Goal: Transaction & Acquisition: Book appointment/travel/reservation

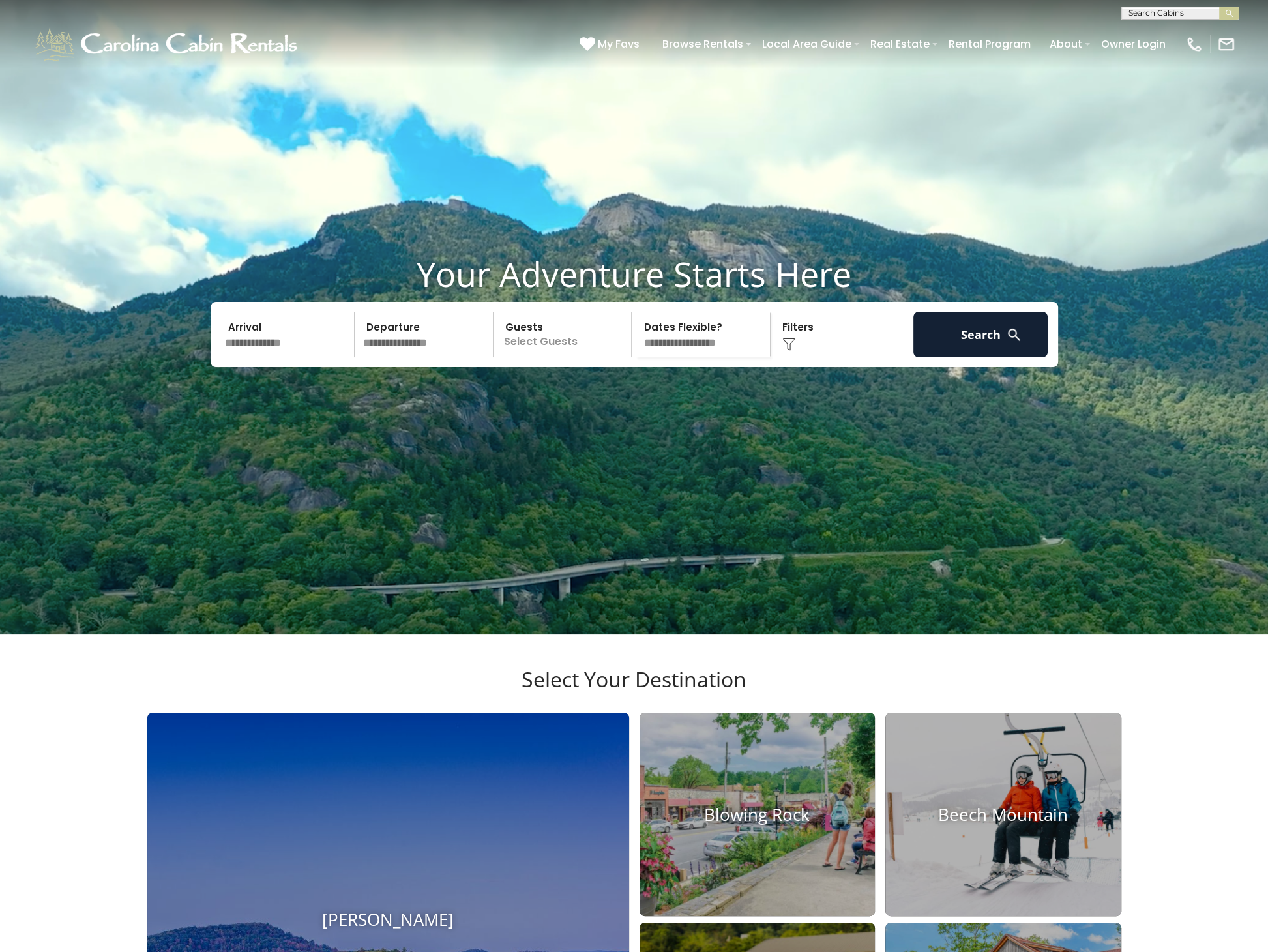
click at [253, 357] on input "text" at bounding box center [288, 335] width 135 height 45
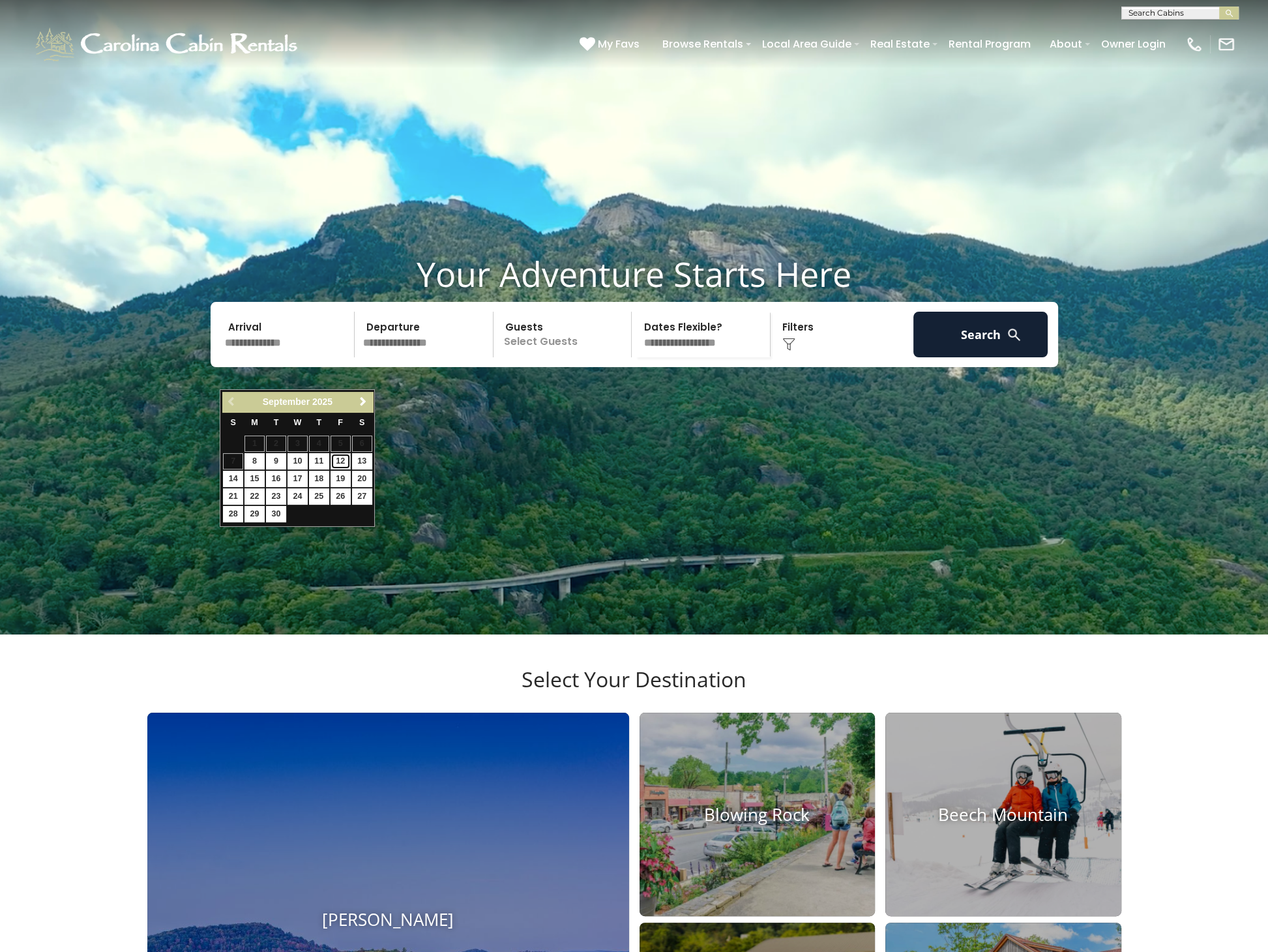
click at [340, 460] on link "12" at bounding box center [340, 461] width 20 height 16
type input "*******"
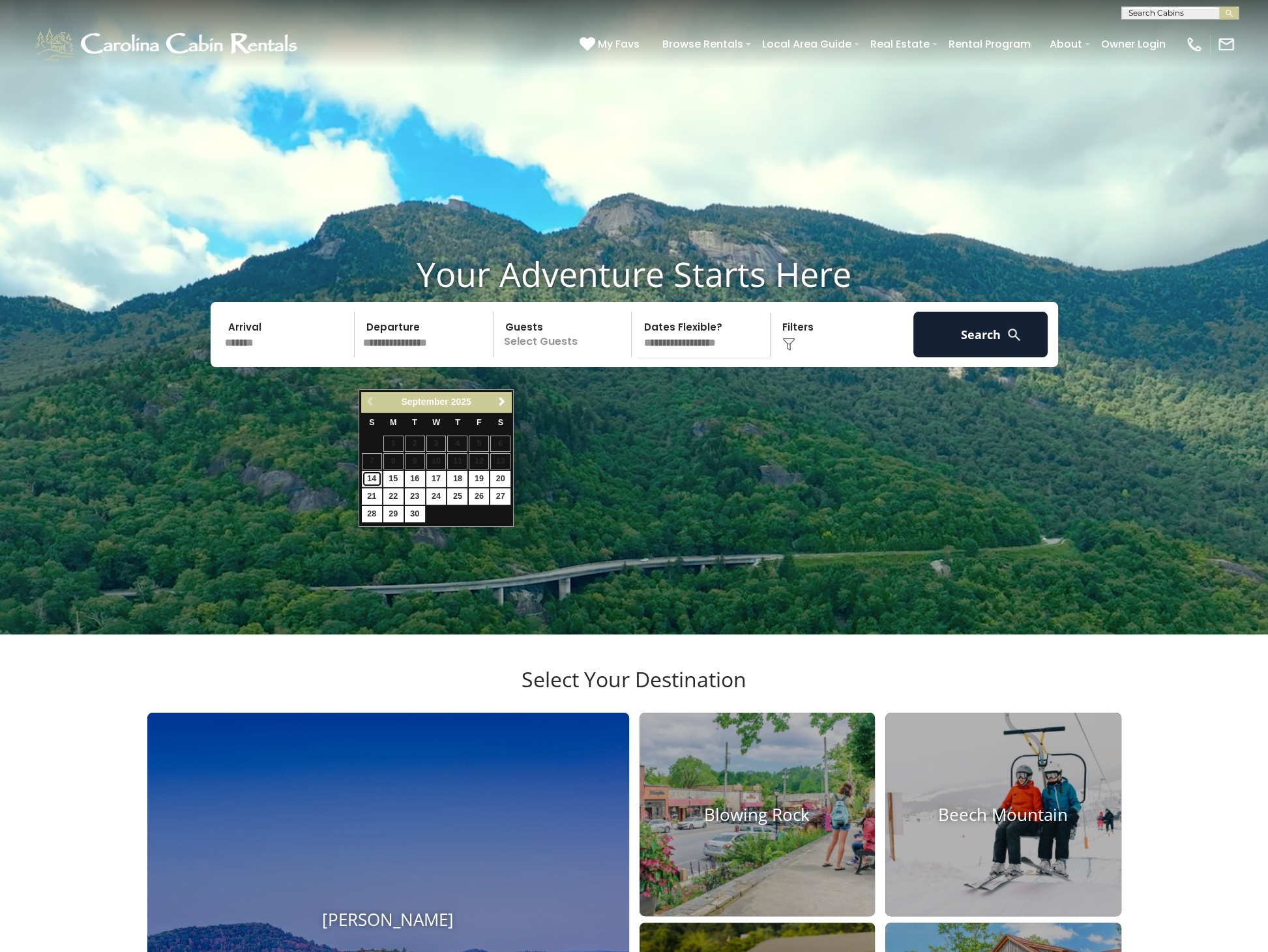
click at [366, 473] on link "14" at bounding box center [371, 478] width 20 height 16
type input "*******"
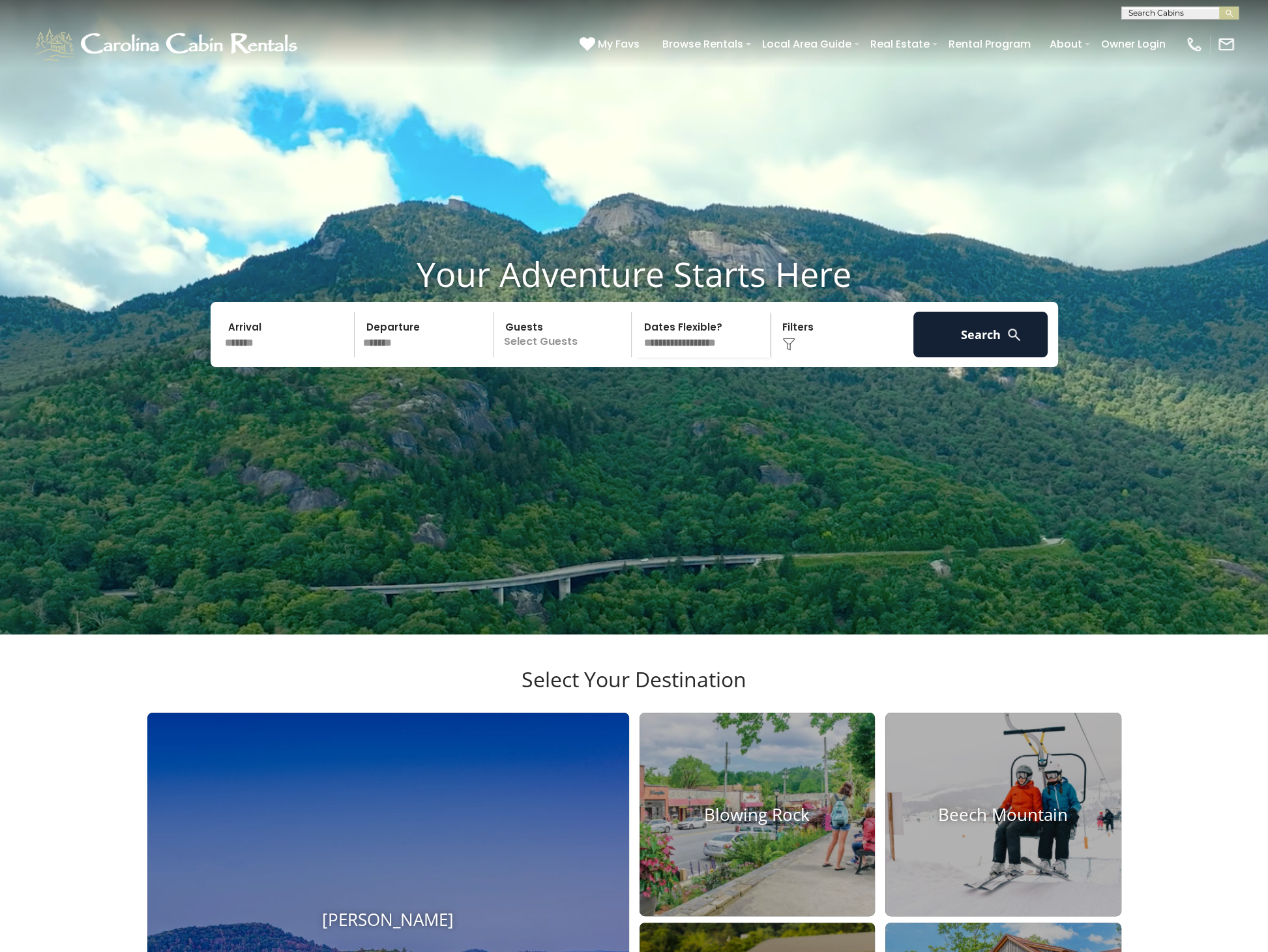
click at [554, 357] on p "Select Guests" at bounding box center [565, 335] width 134 height 45
click at [630, 394] on span "+" at bounding box center [628, 388] width 6 height 13
click at [822, 357] on div "Click to Choose" at bounding box center [842, 335] width 135 height 45
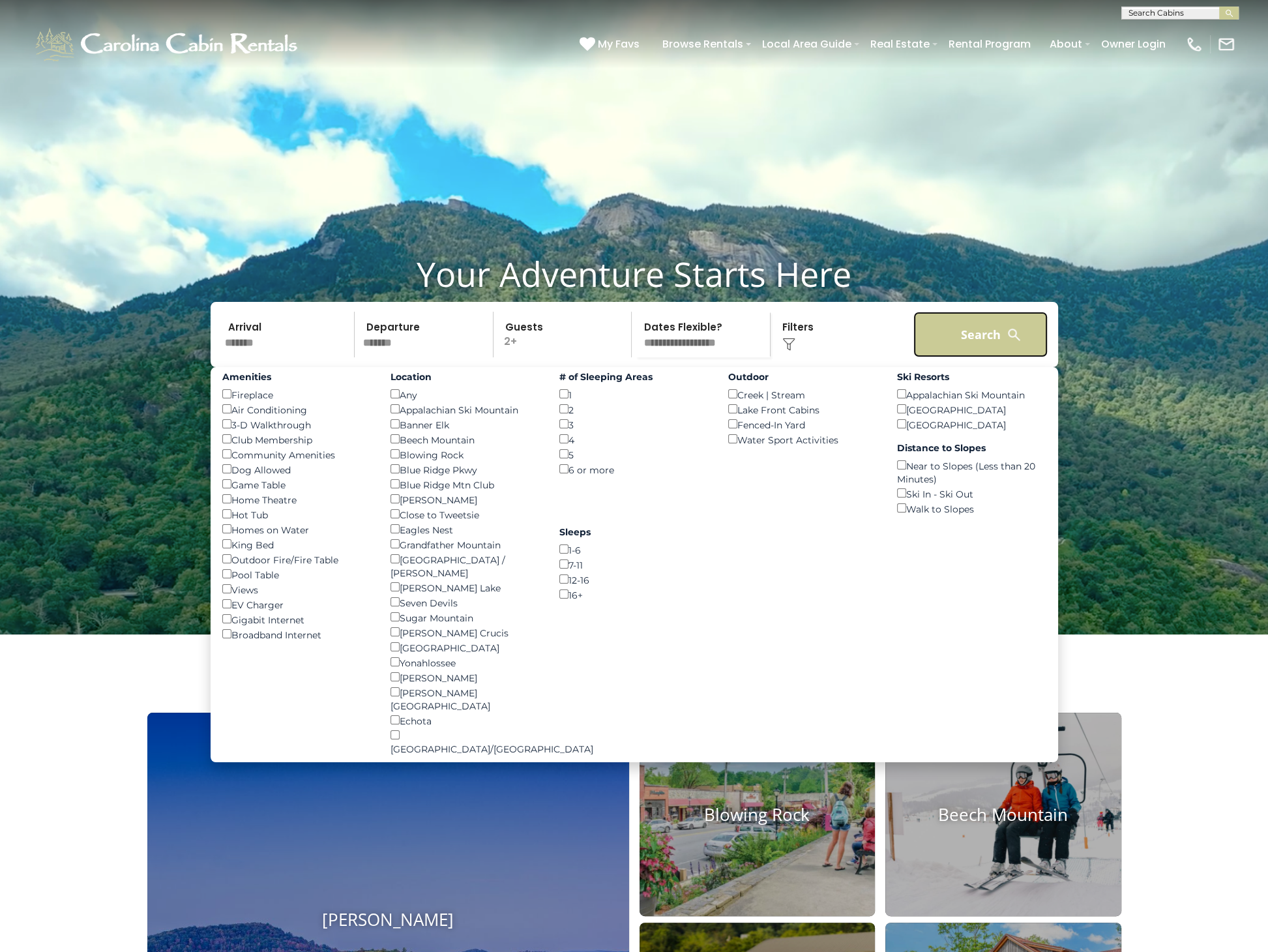
click at [979, 357] on button "Search" at bounding box center [980, 335] width 135 height 45
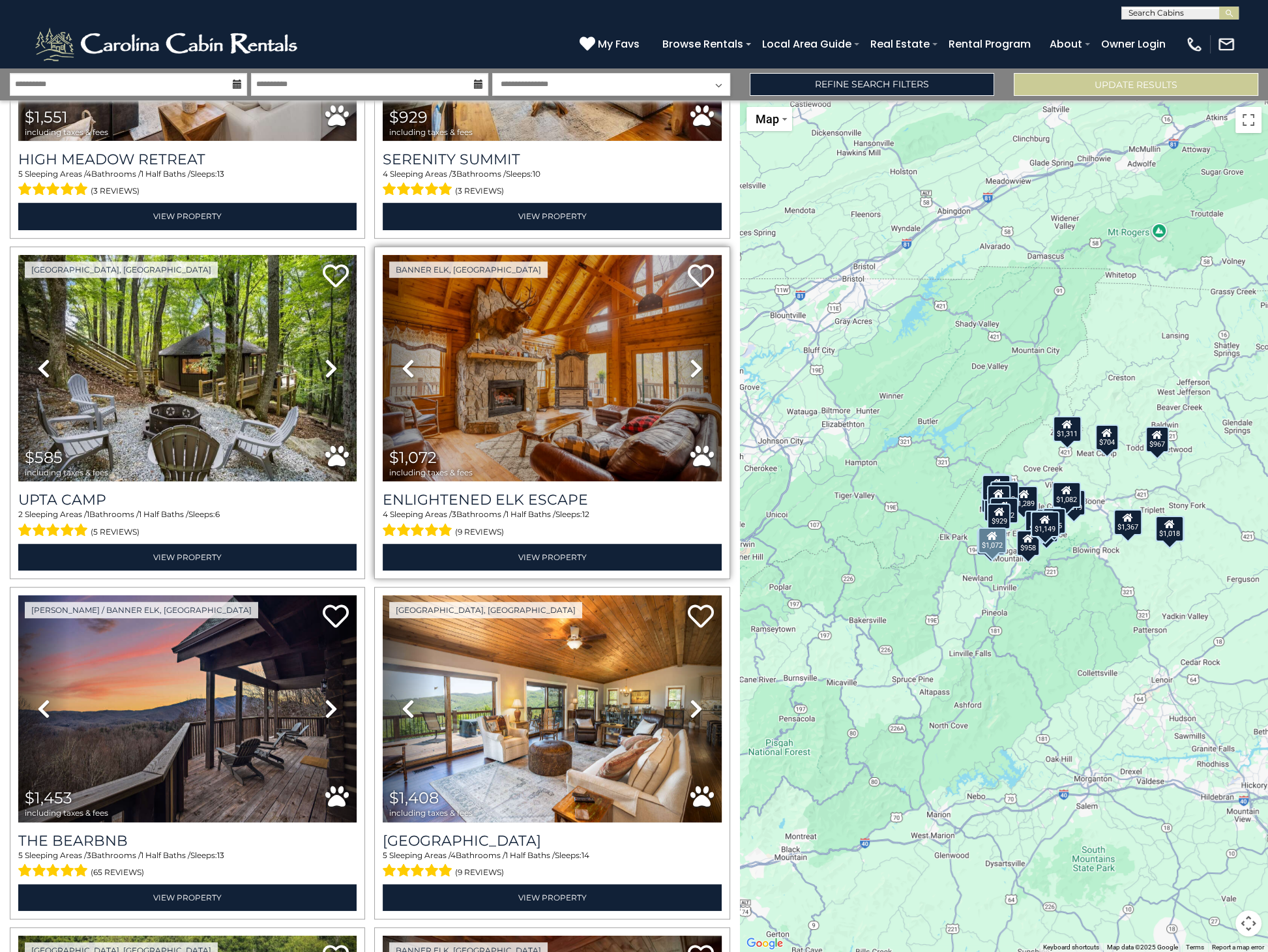
scroll to position [920, 0]
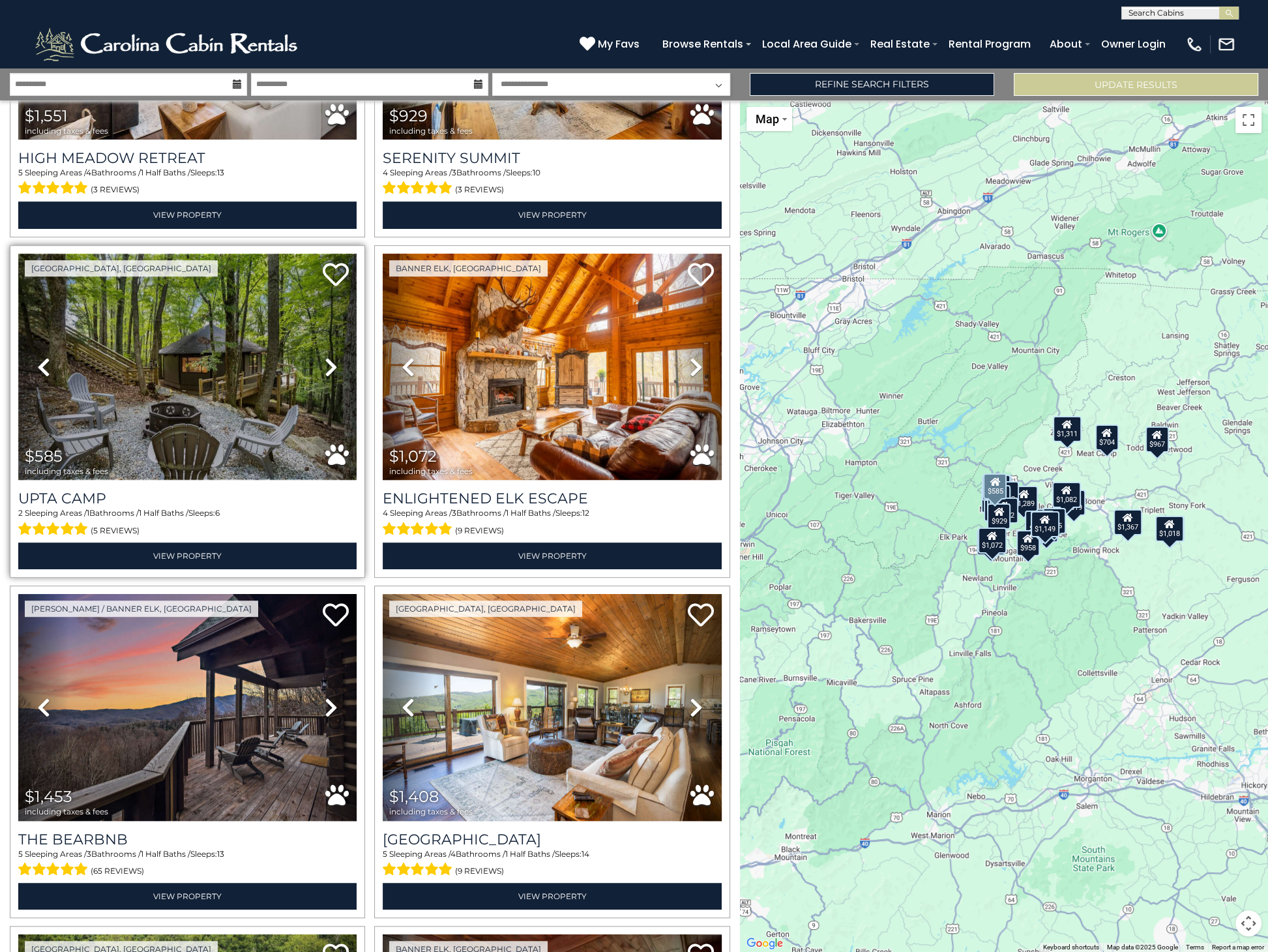
click at [192, 392] on img at bounding box center [187, 367] width 338 height 227
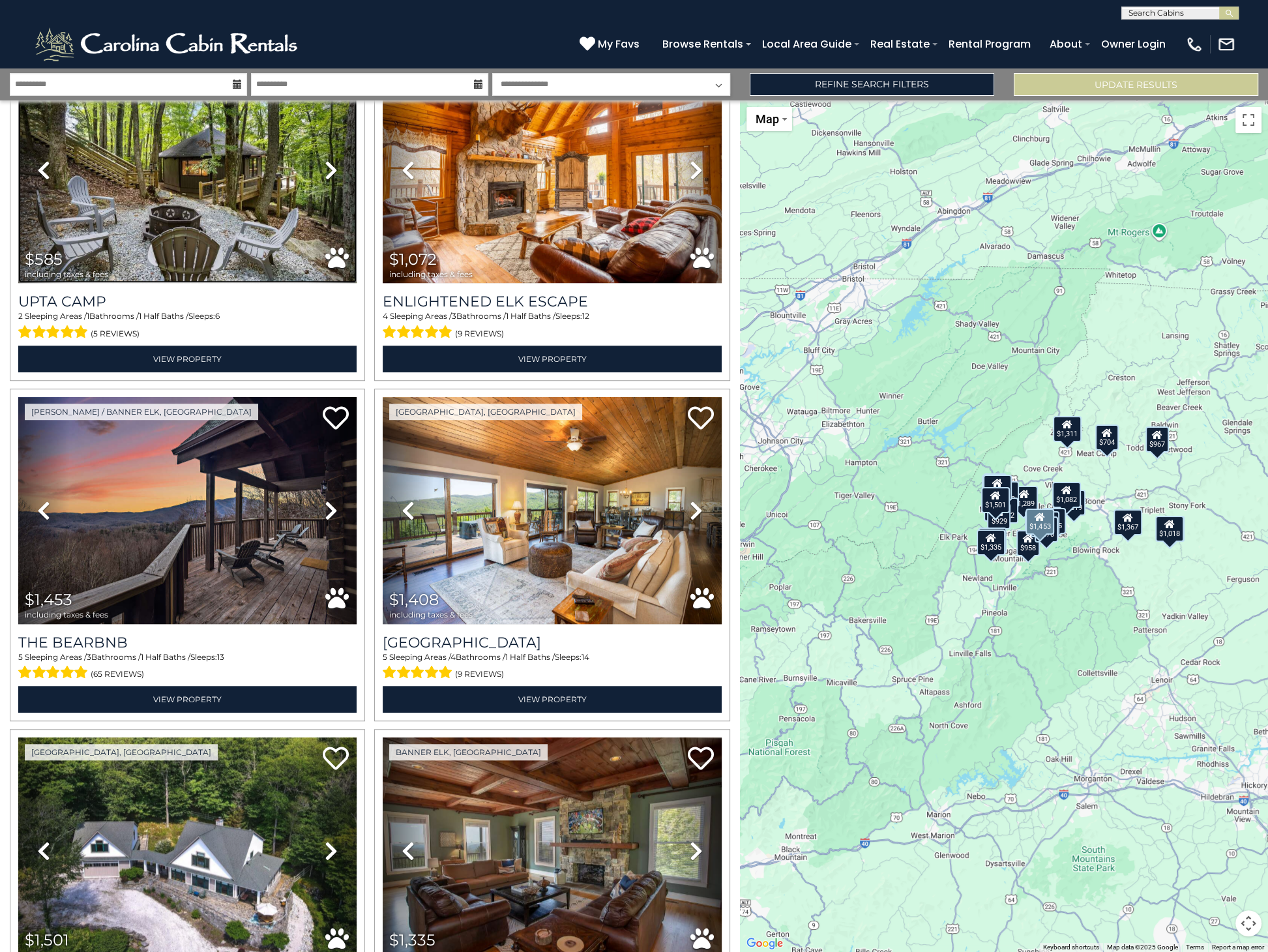
scroll to position [854, 0]
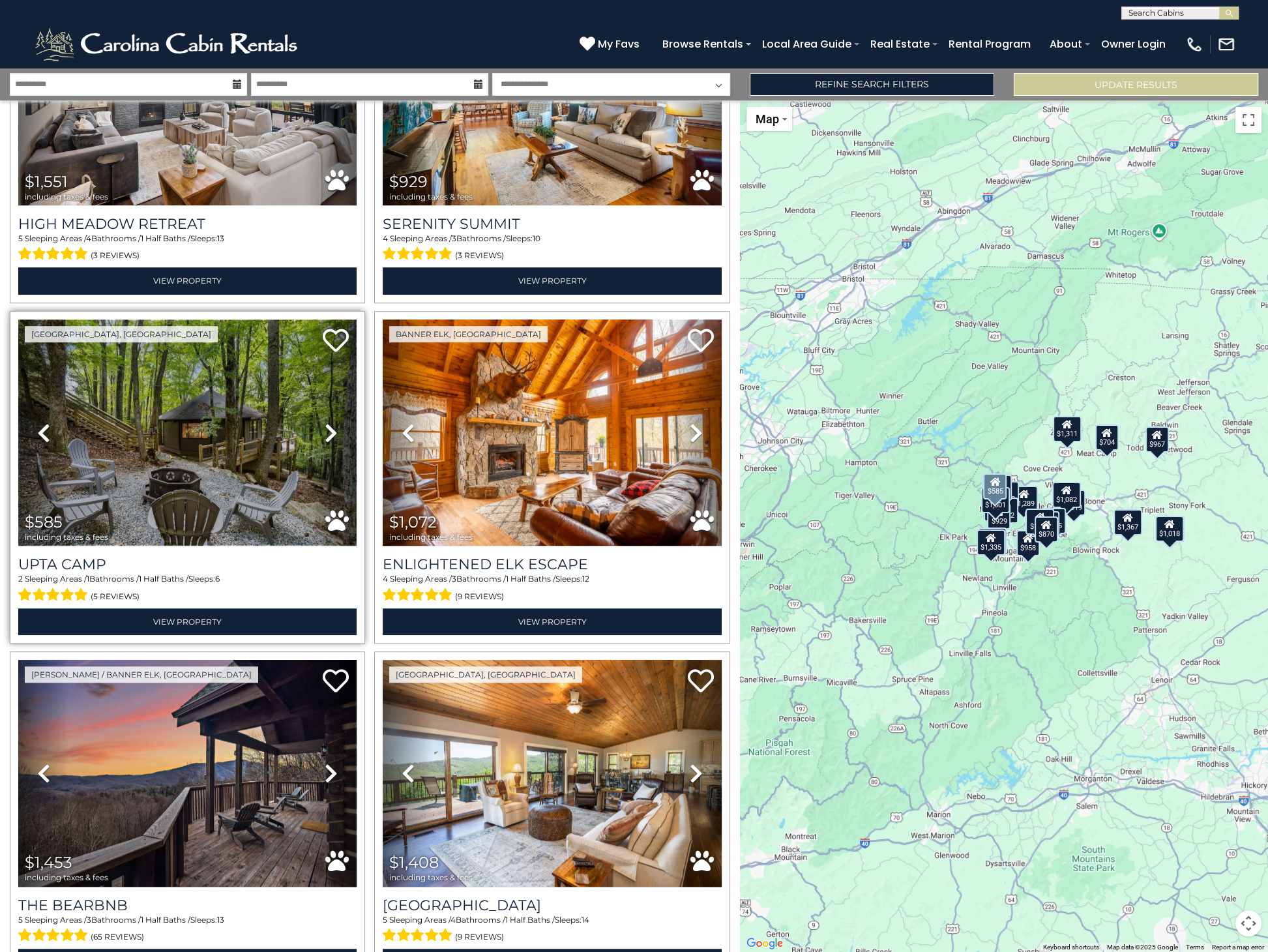
click at [173, 479] on img at bounding box center [187, 433] width 338 height 227
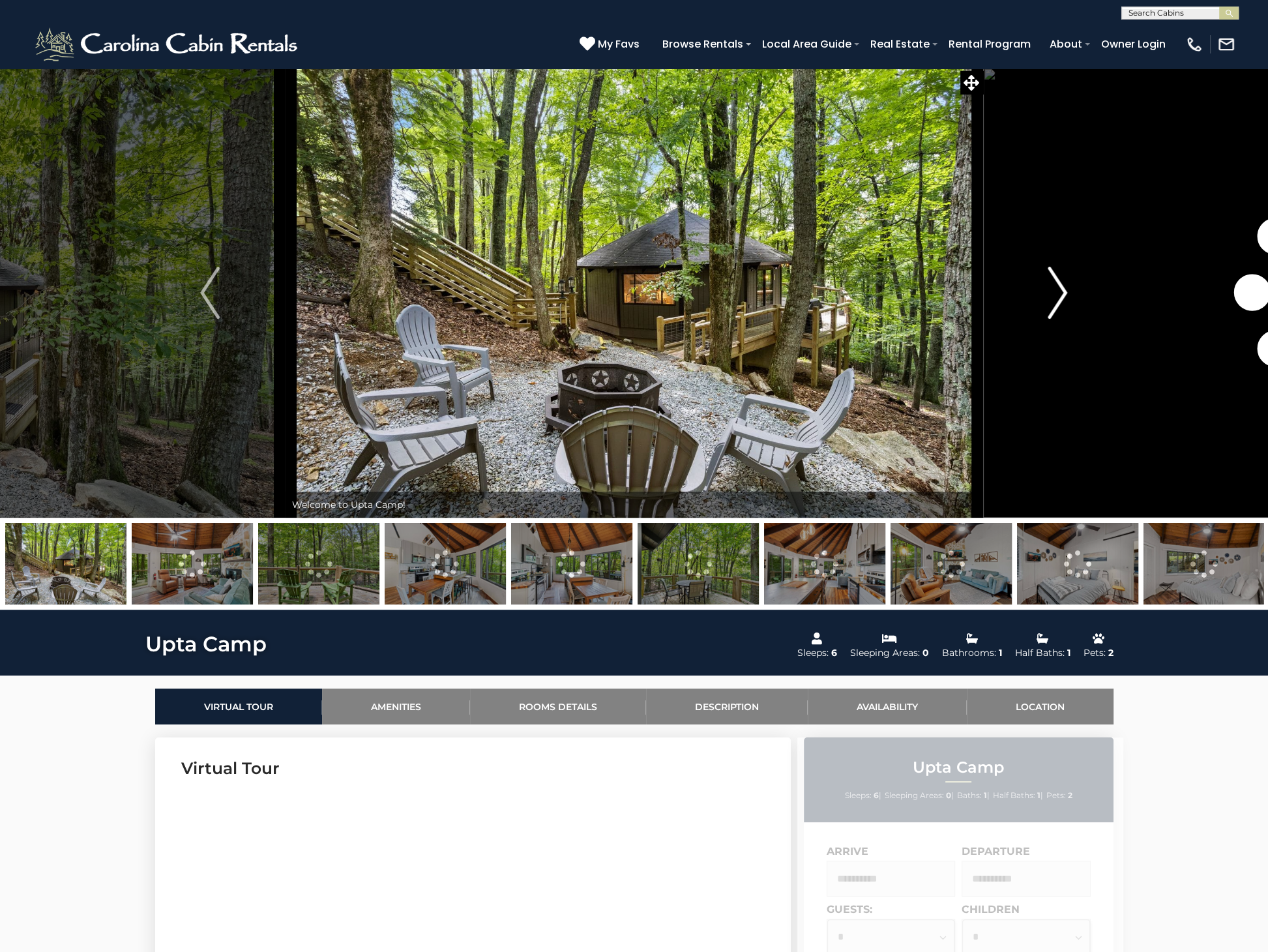
click at [1063, 288] on img "Next" at bounding box center [1058, 292] width 20 height 52
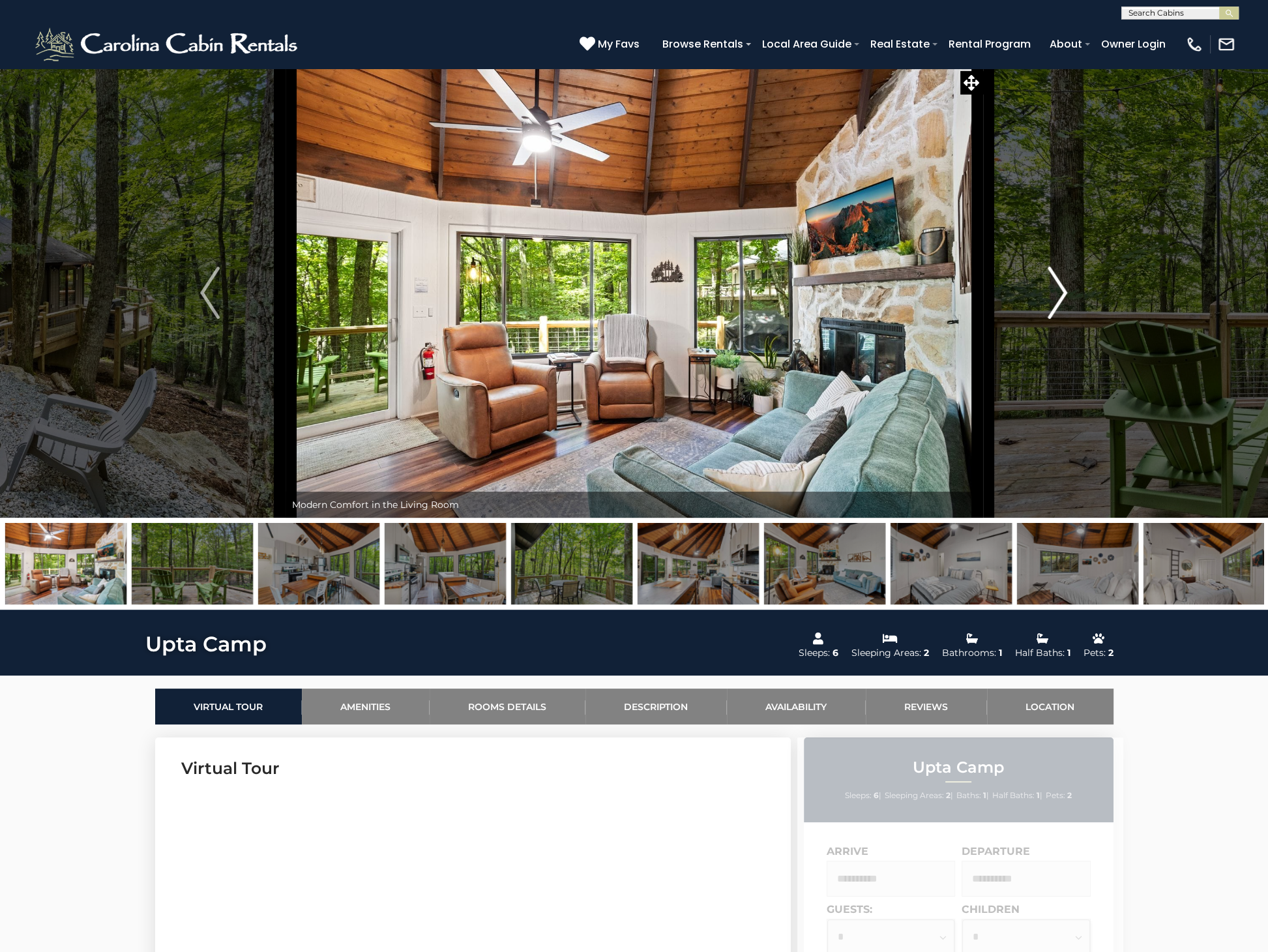
click at [1065, 280] on img "Next" at bounding box center [1058, 292] width 20 height 52
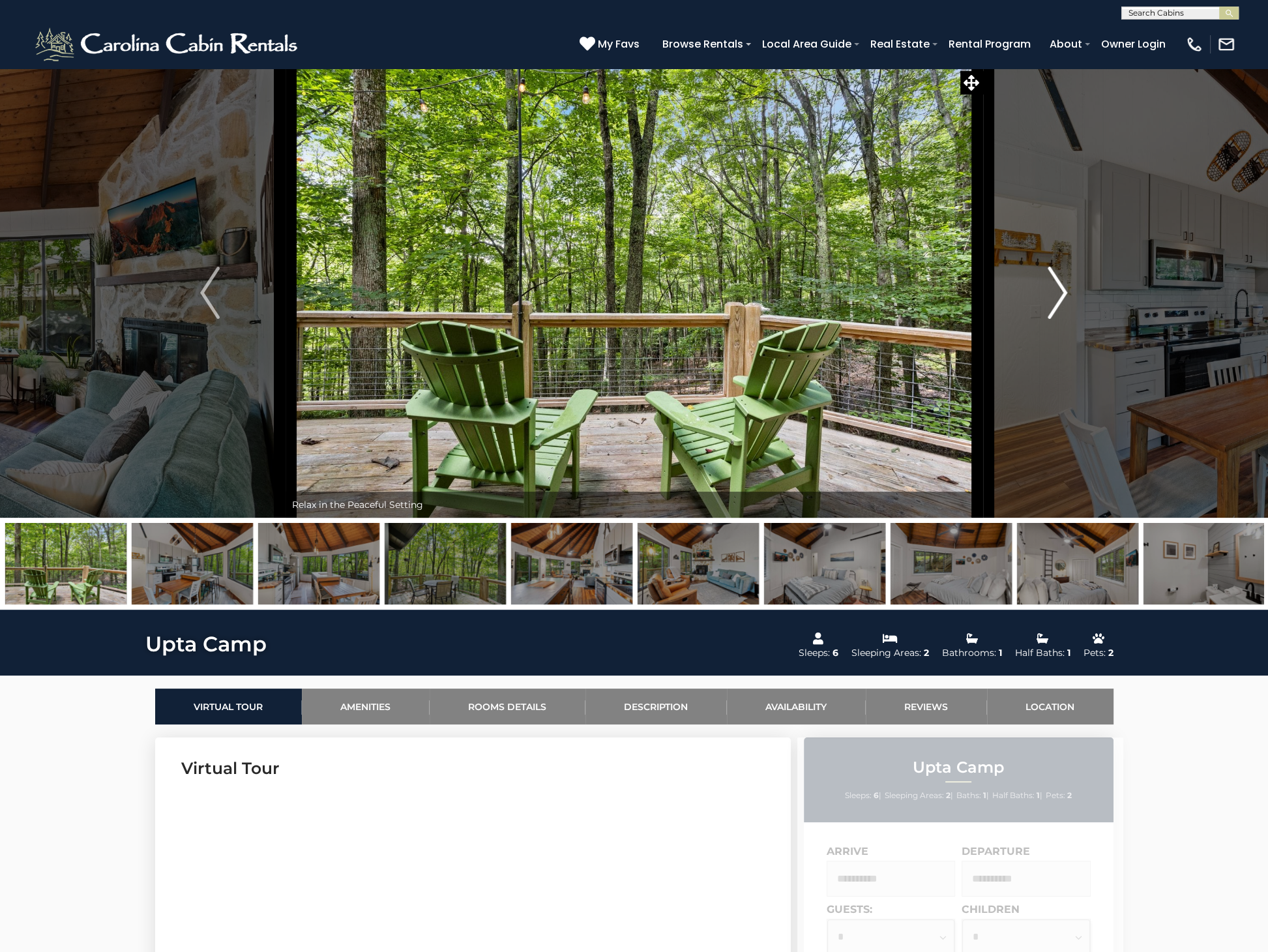
click at [1060, 287] on img "Next" at bounding box center [1058, 292] width 20 height 52
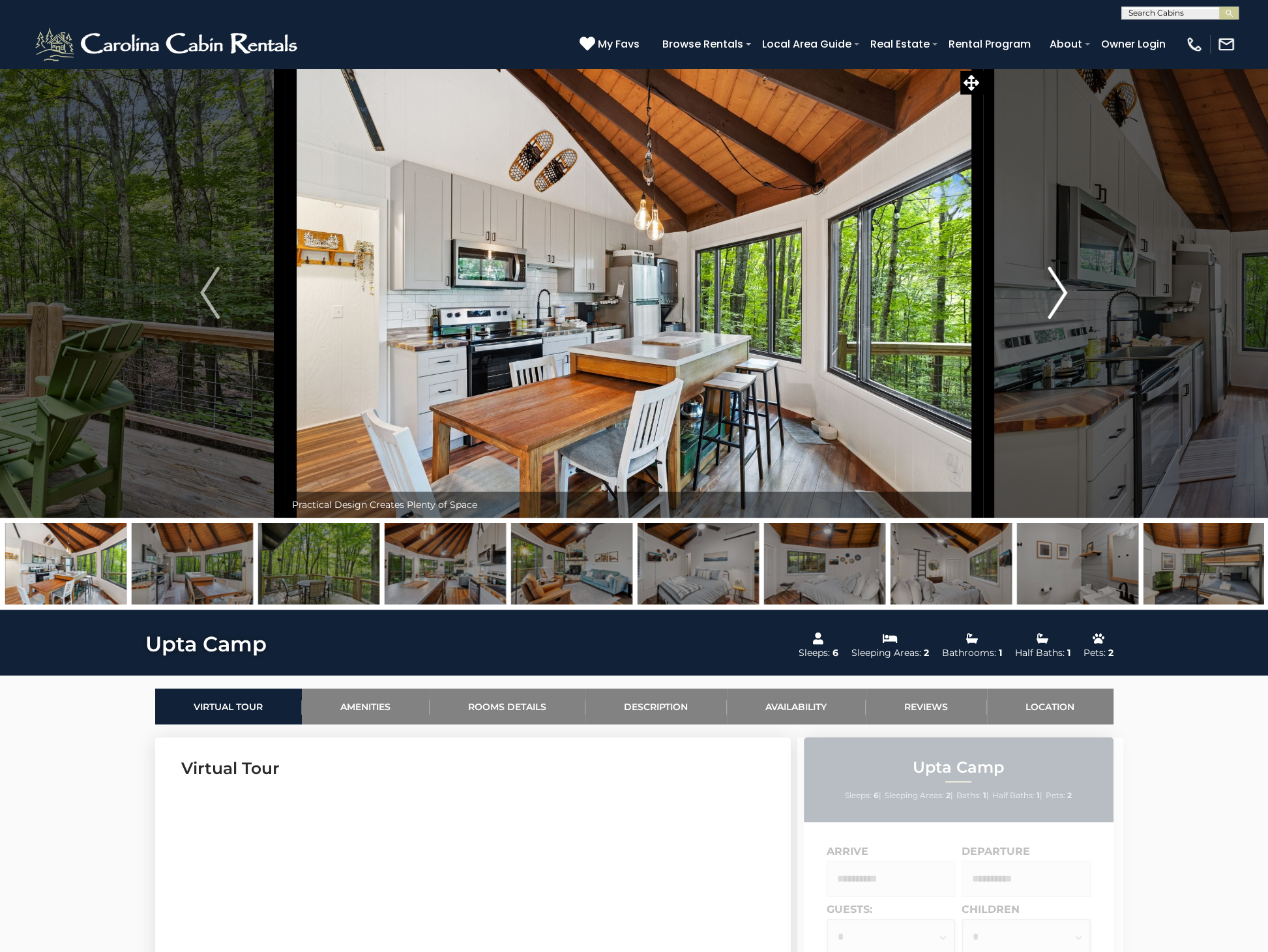
click at [1060, 287] on img "Next" at bounding box center [1058, 292] width 20 height 52
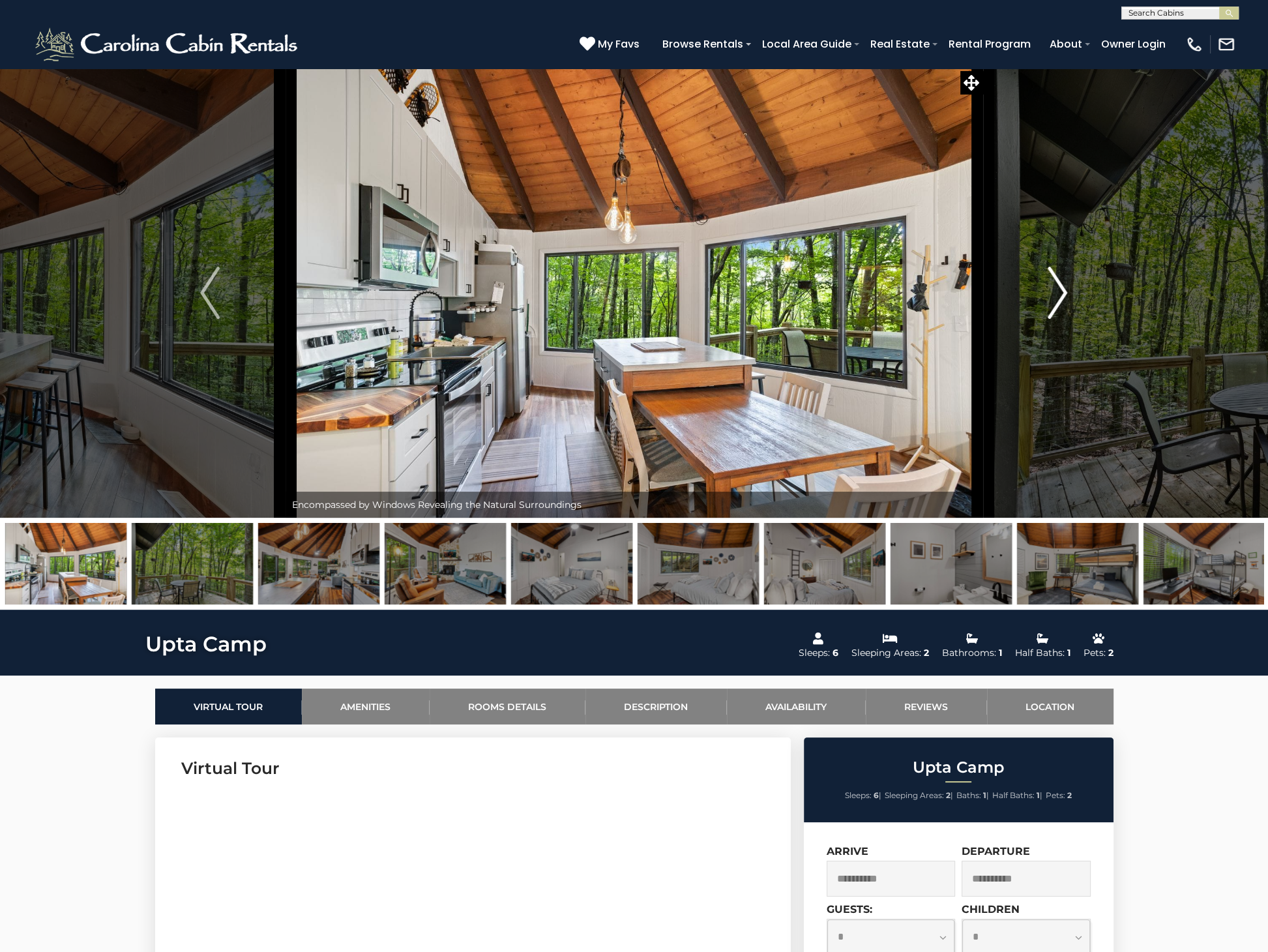
click at [1060, 287] on img "Next" at bounding box center [1058, 292] width 20 height 52
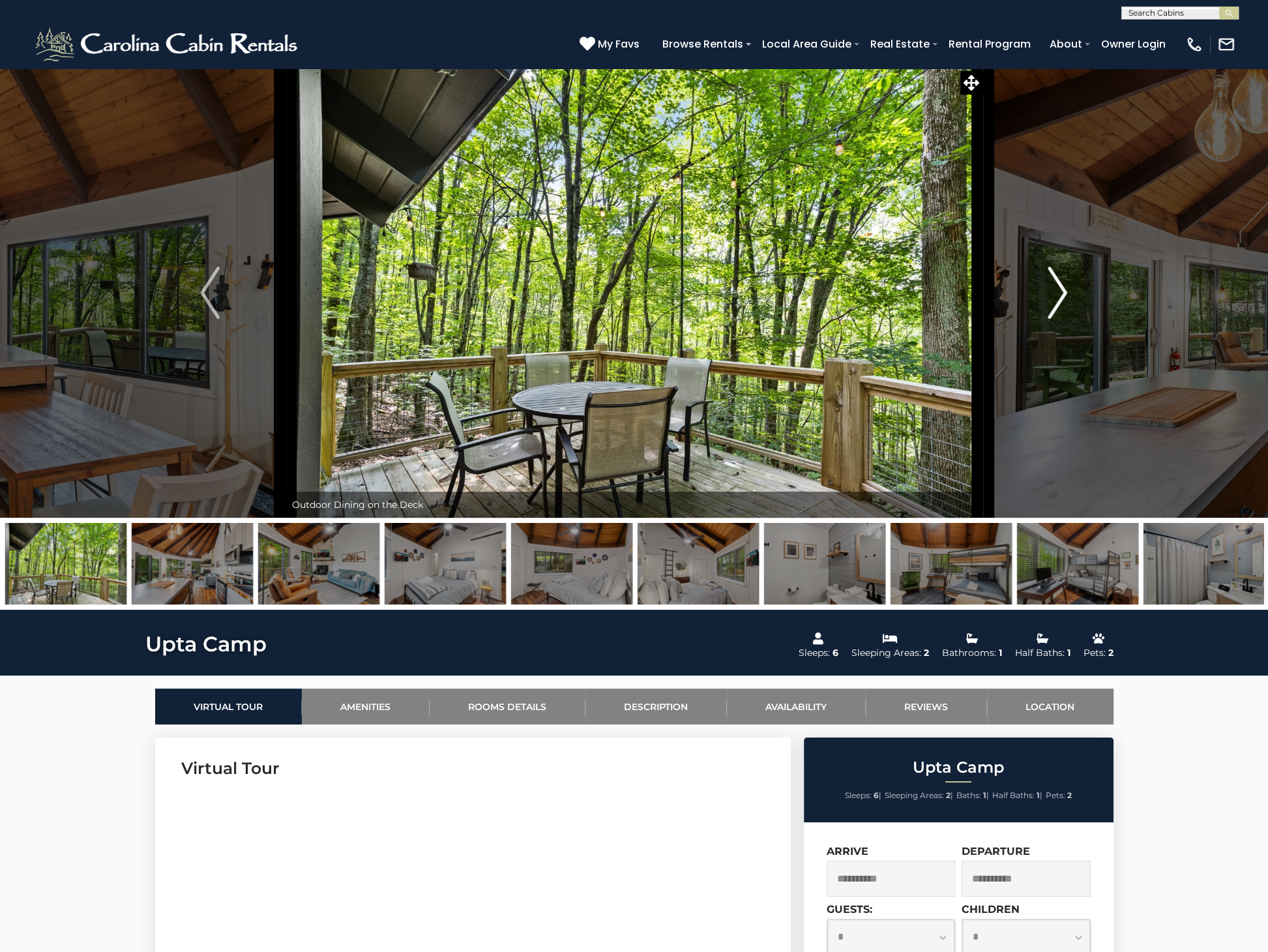
click at [1060, 287] on img "Next" at bounding box center [1058, 292] width 20 height 52
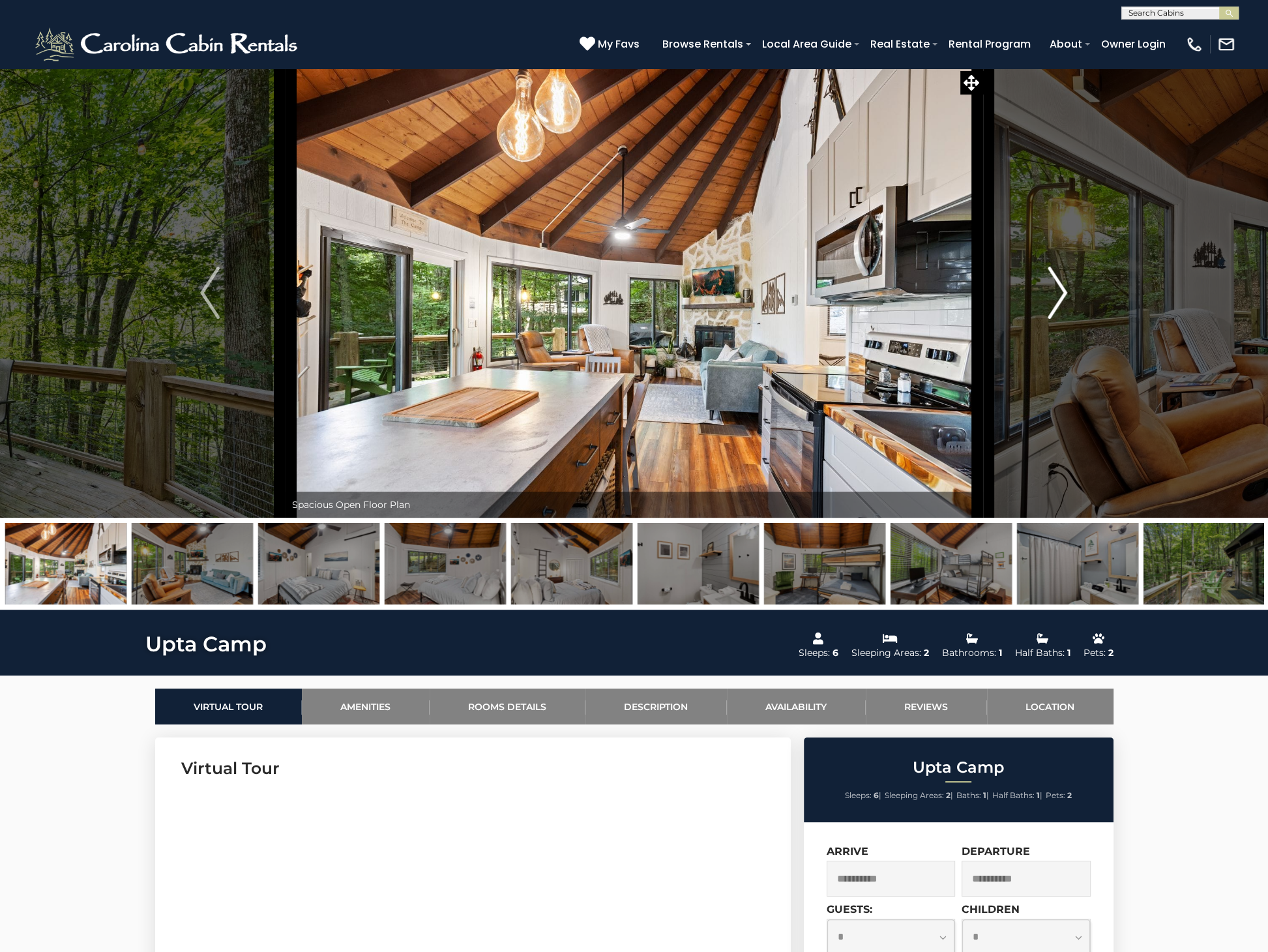
click at [1060, 287] on img "Next" at bounding box center [1058, 292] width 20 height 52
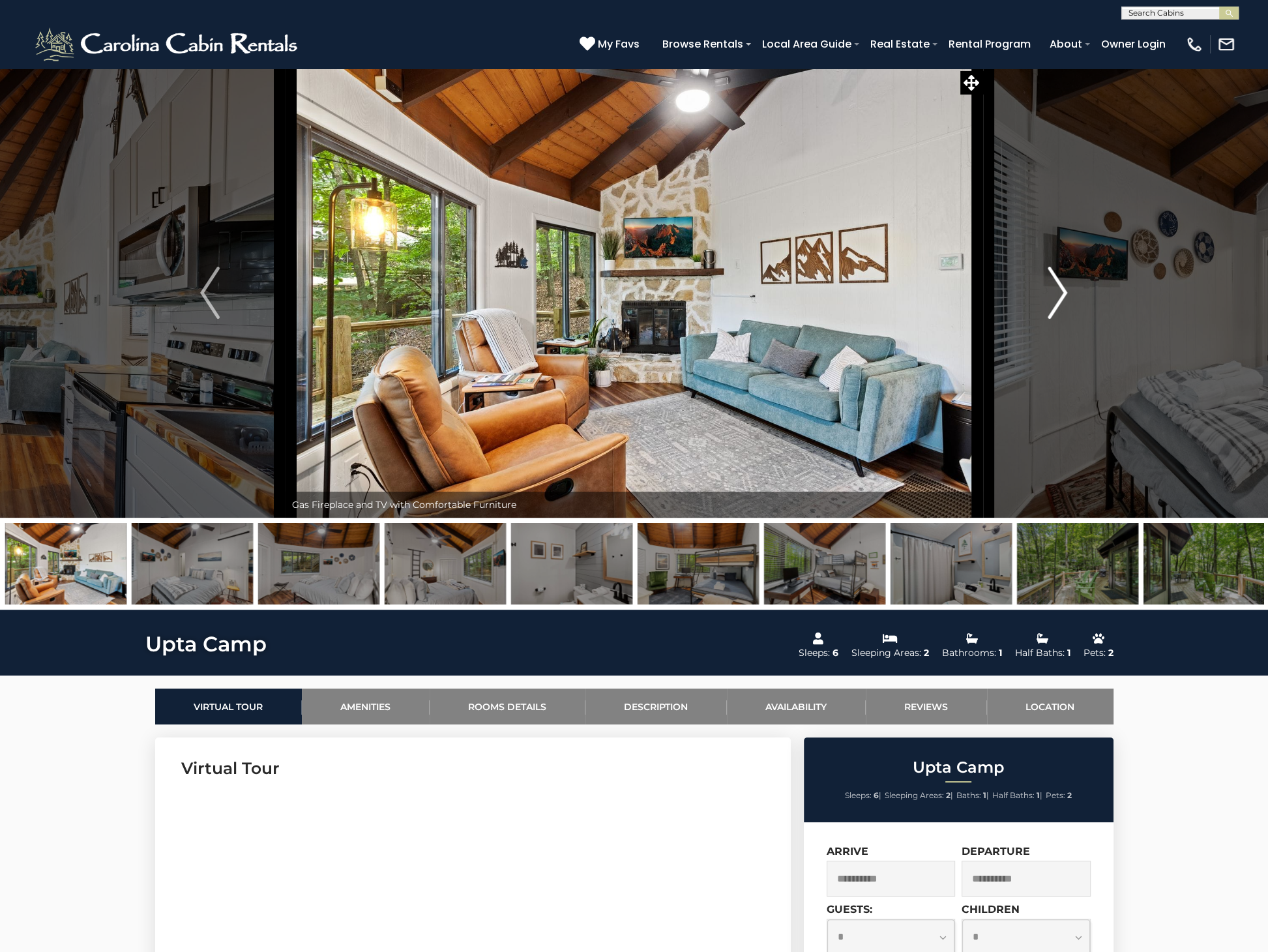
click at [1060, 287] on img "Next" at bounding box center [1058, 292] width 20 height 52
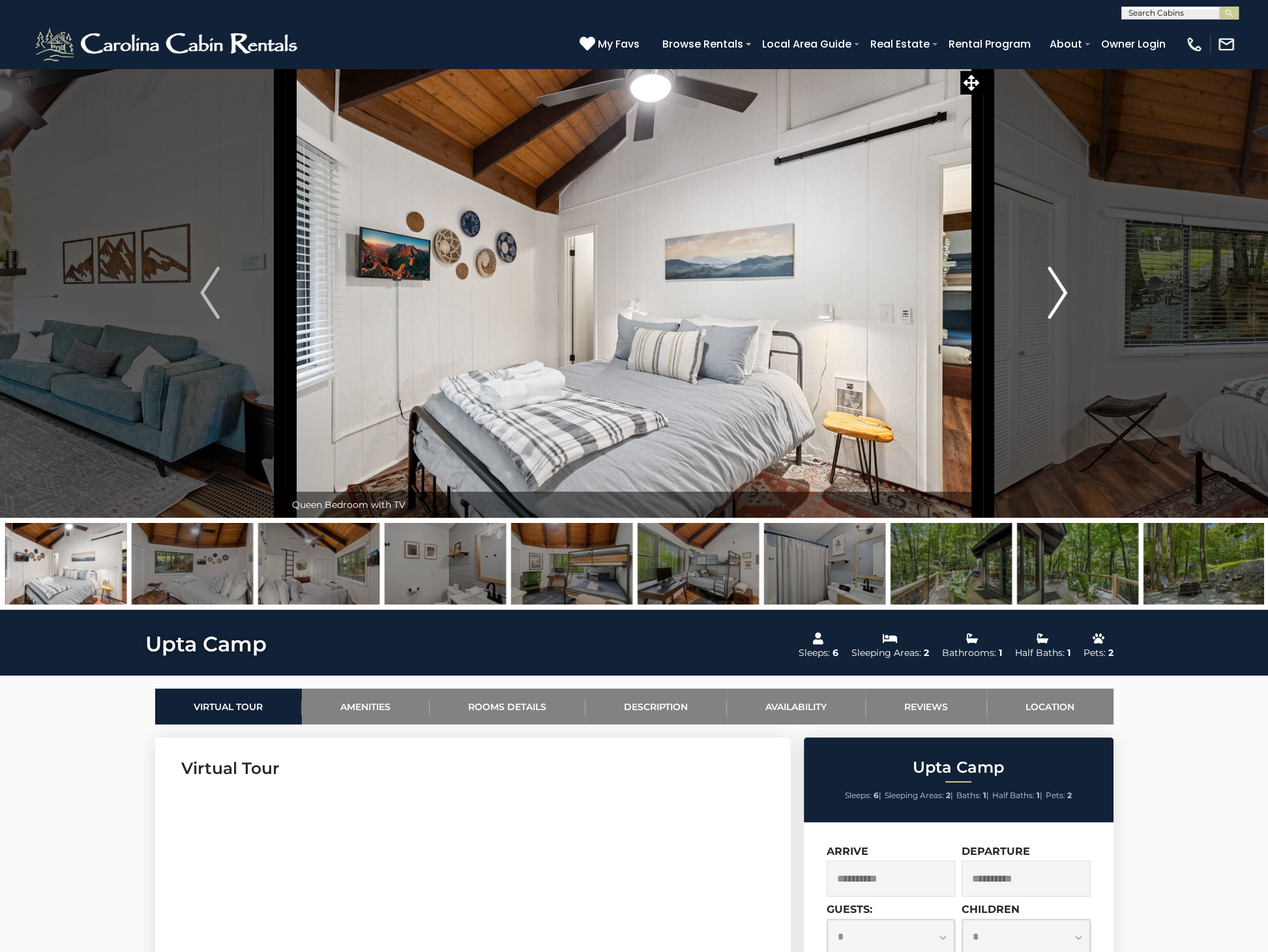
click at [1060, 287] on img "Next" at bounding box center [1058, 292] width 20 height 52
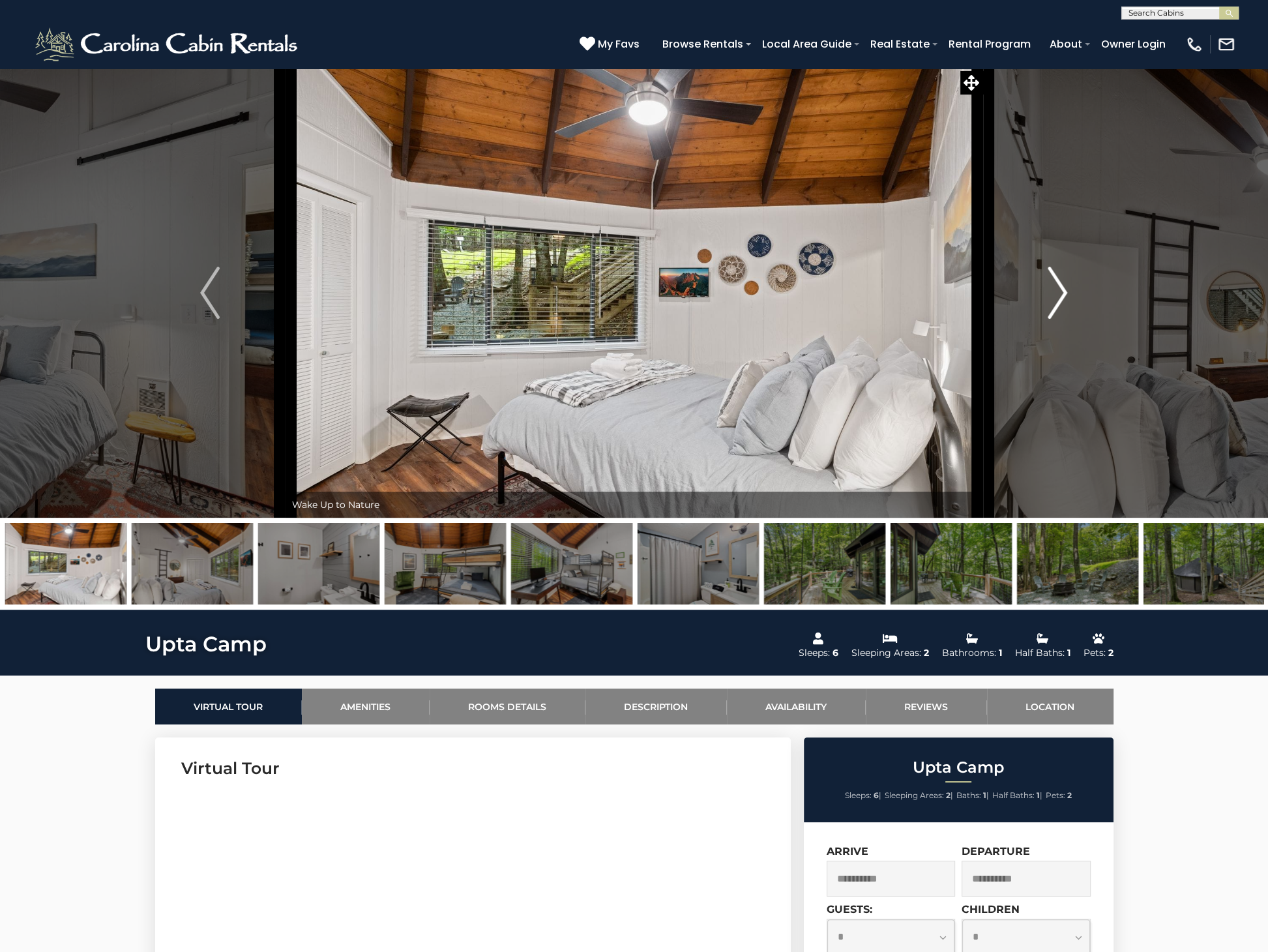
click at [1060, 287] on img "Next" at bounding box center [1058, 292] width 20 height 52
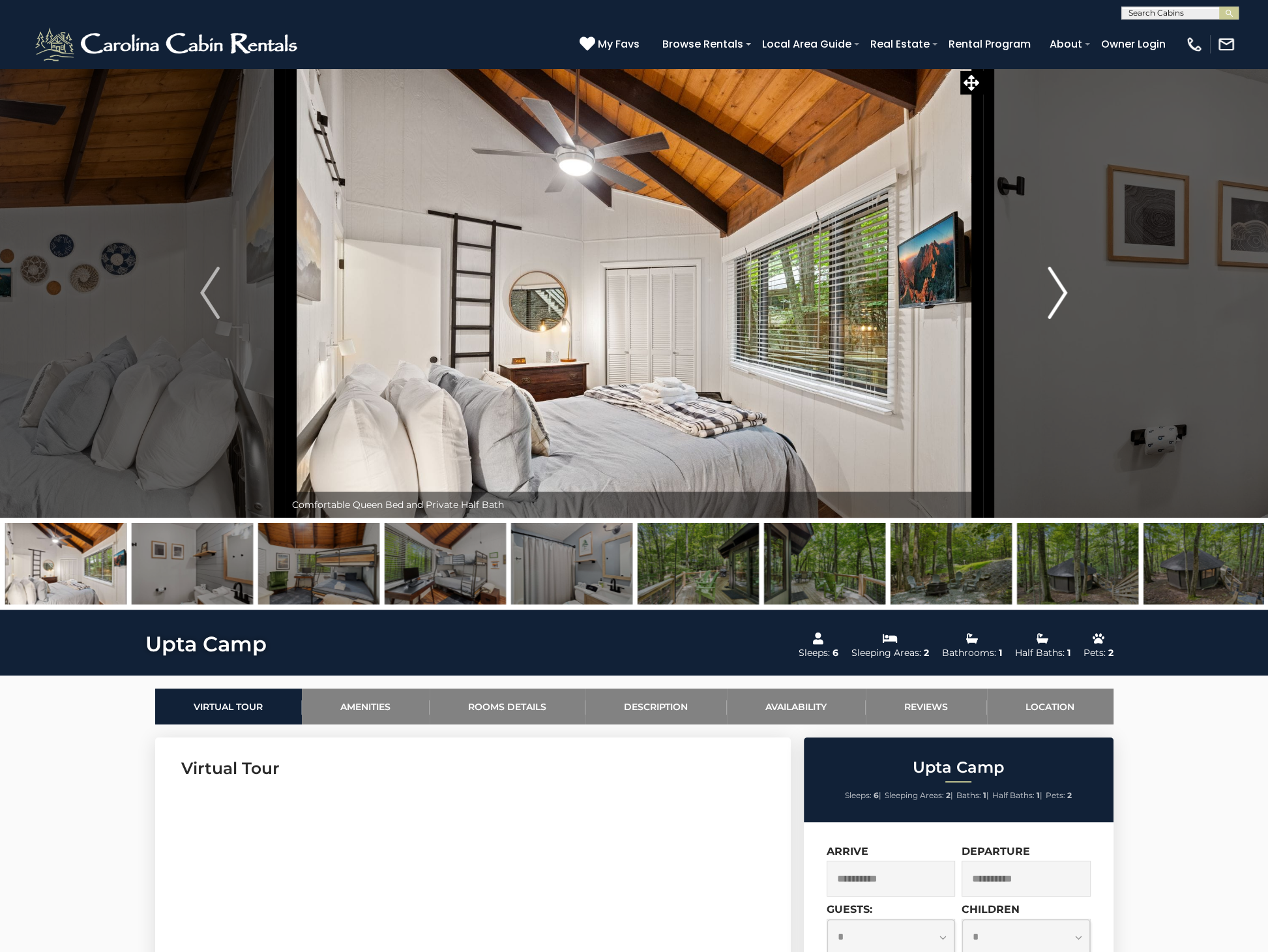
click at [1060, 287] on img "Next" at bounding box center [1058, 292] width 20 height 52
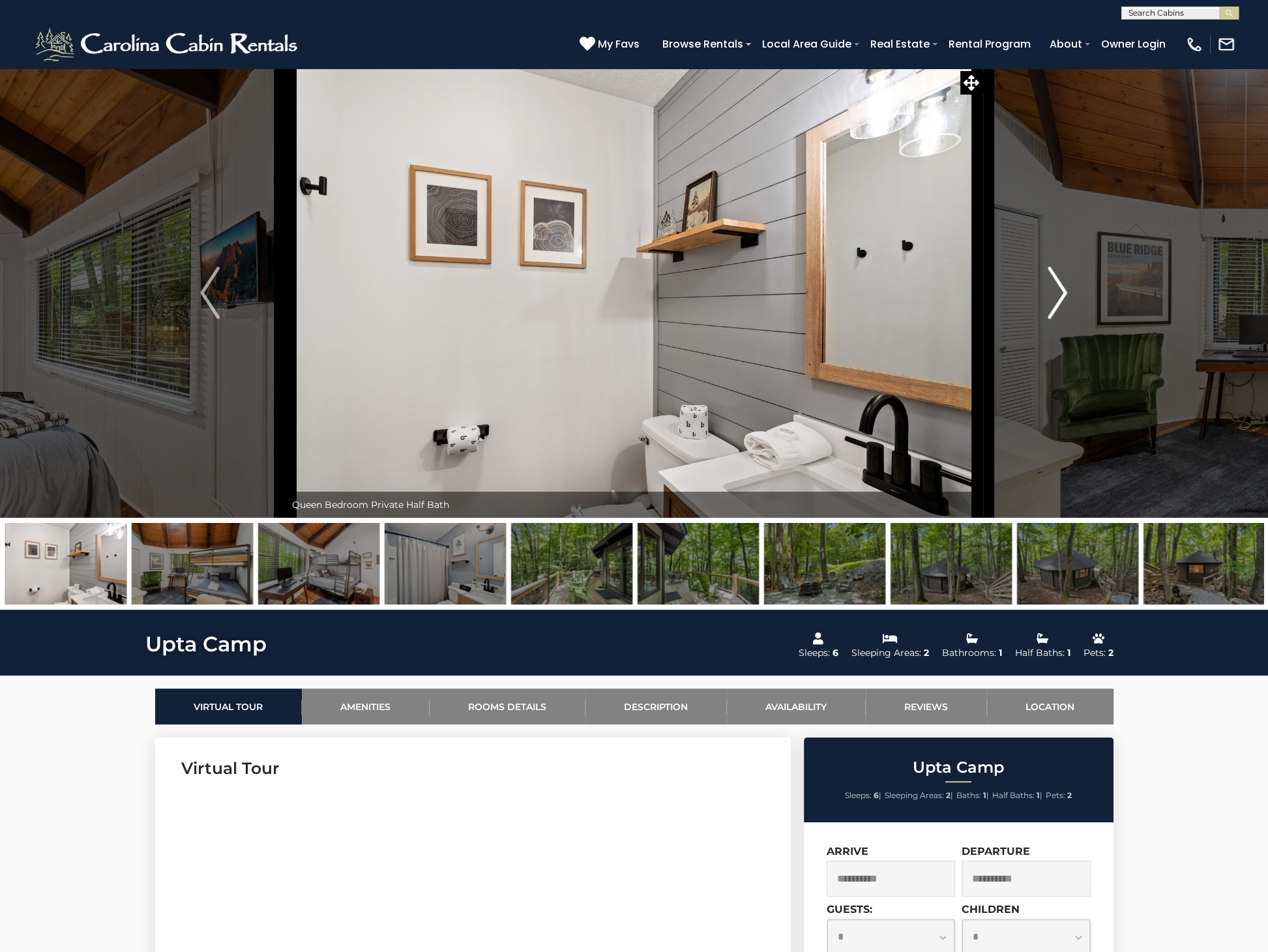
click at [1060, 287] on img "Next" at bounding box center [1058, 292] width 20 height 52
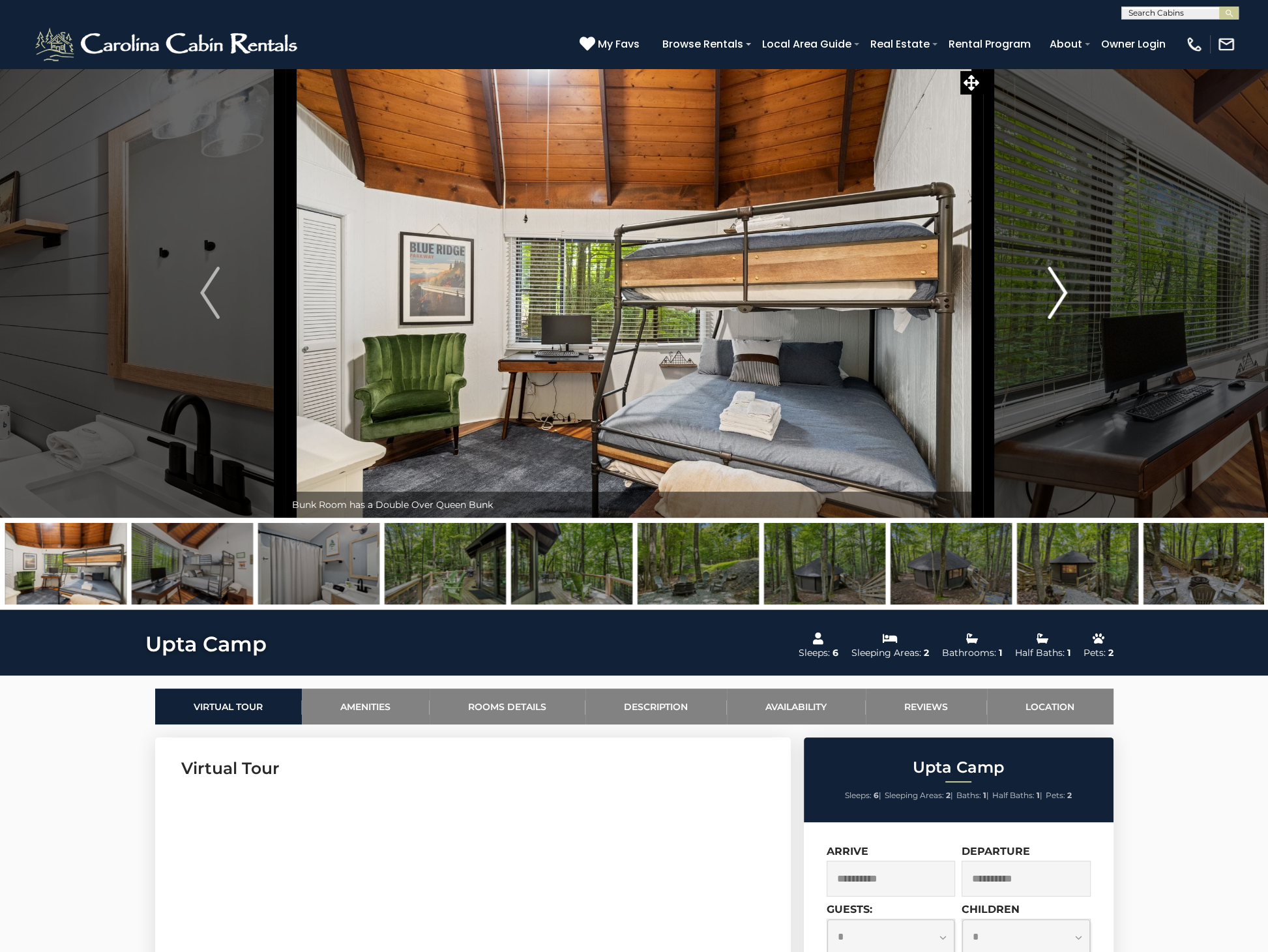
click at [1060, 287] on img "Next" at bounding box center [1058, 292] width 20 height 52
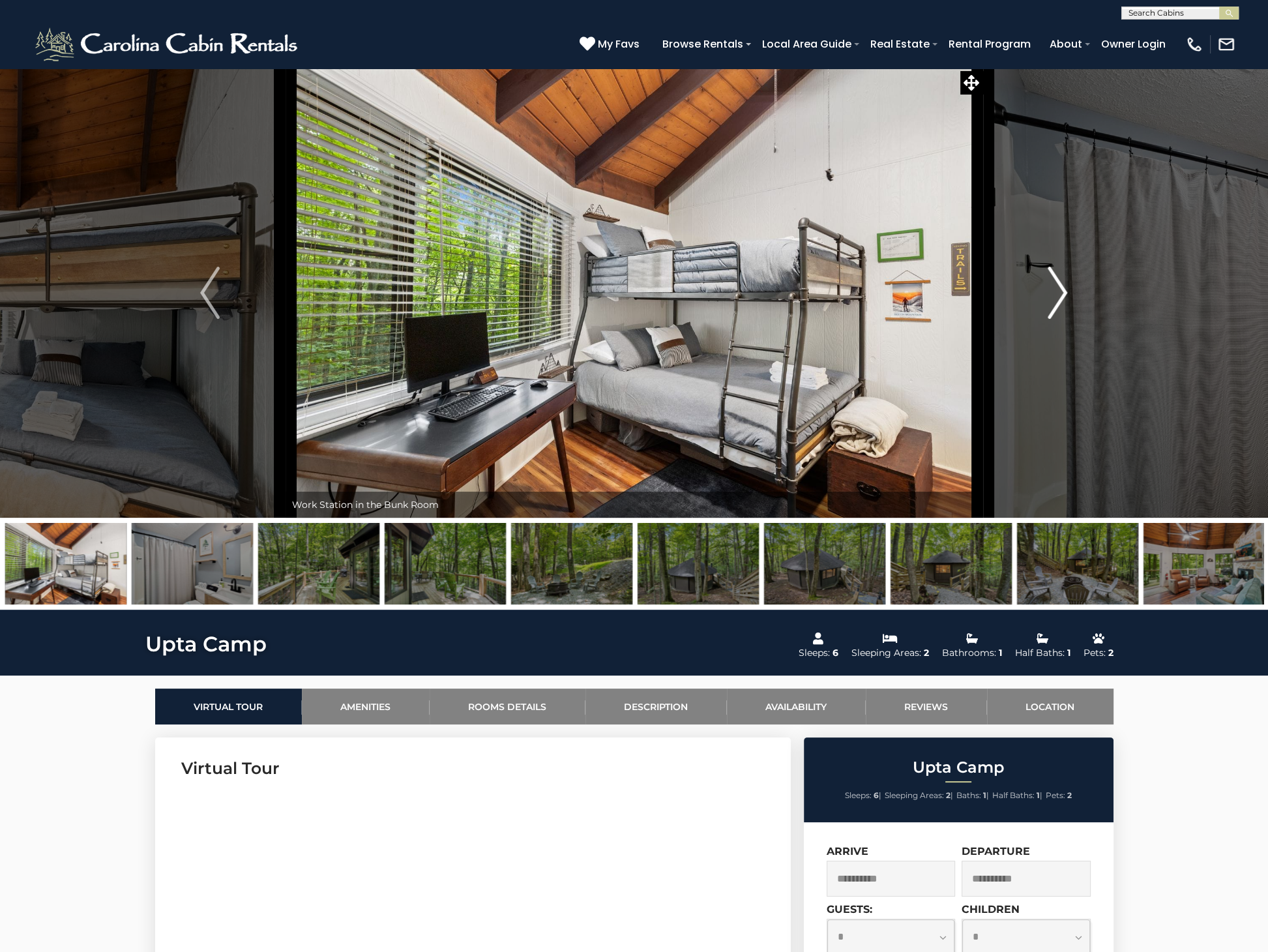
click at [1060, 287] on img "Next" at bounding box center [1058, 292] width 20 height 52
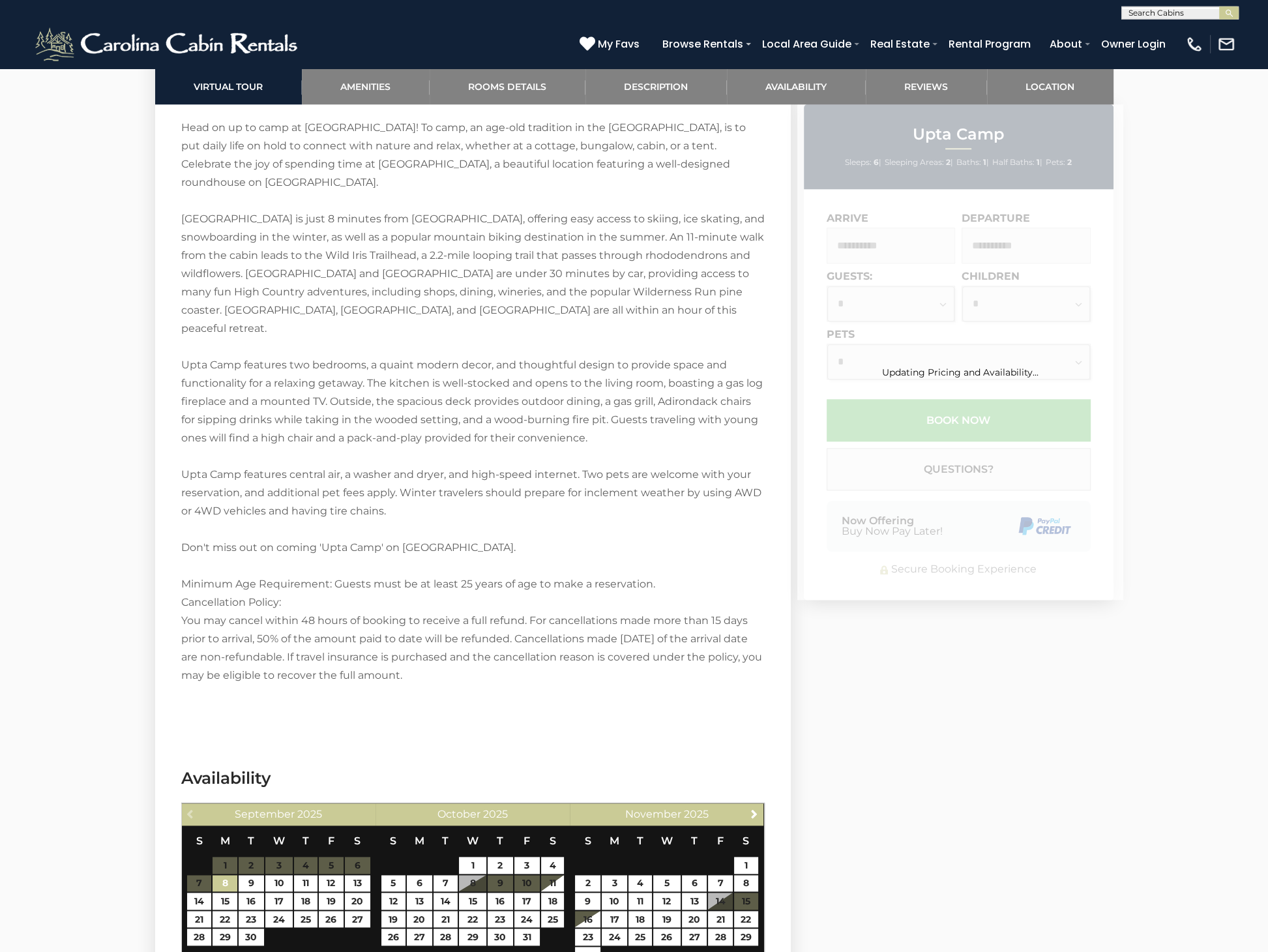
scroll to position [1721, 0]
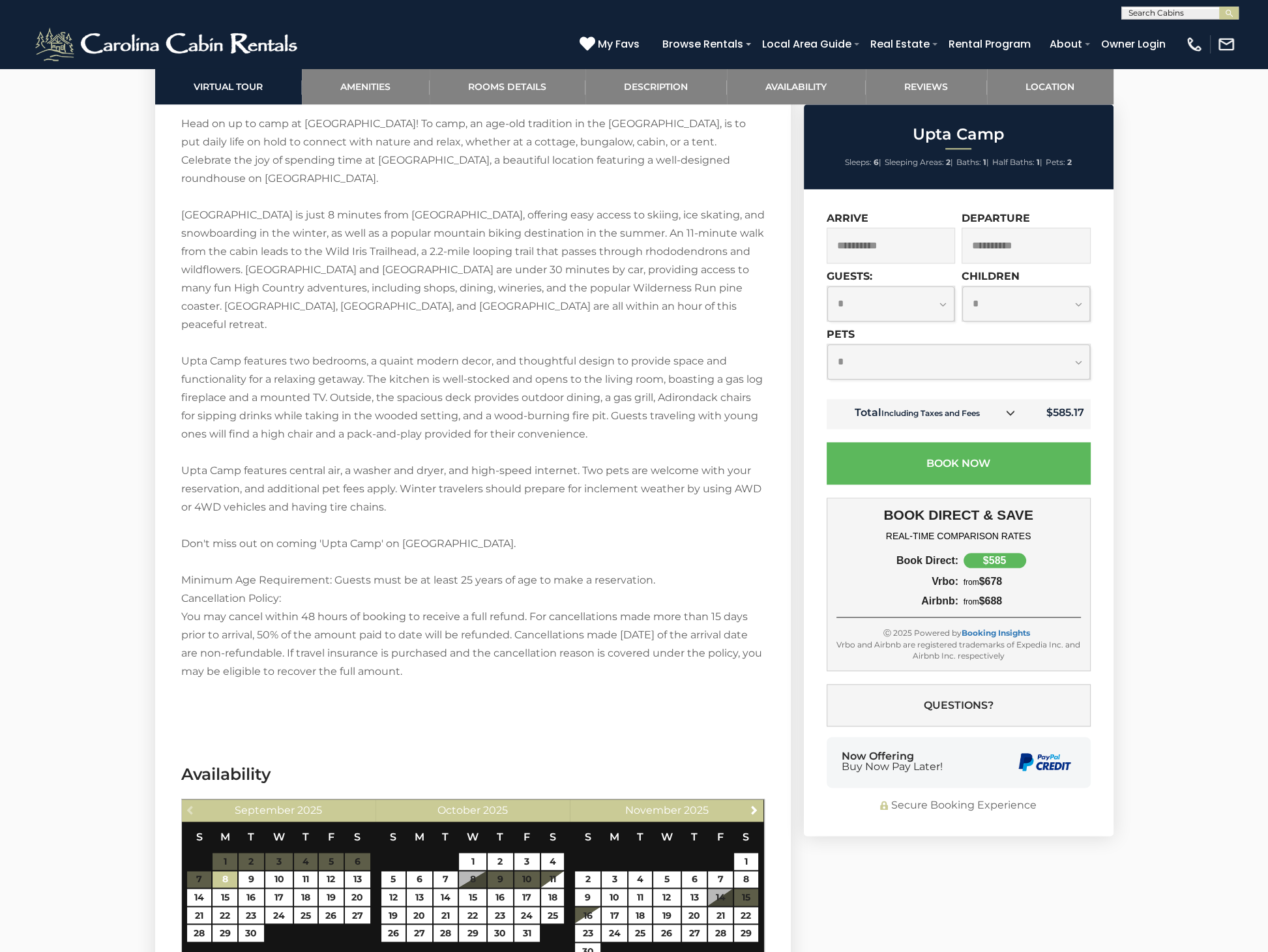
click at [828, 287] on select "**********" at bounding box center [892, 304] width 128 height 35
select select "*"
click option "*" at bounding box center [0, 0] width 0 height 0
click at [828, 344] on select "**********" at bounding box center [959, 361] width 263 height 35
select select "*"
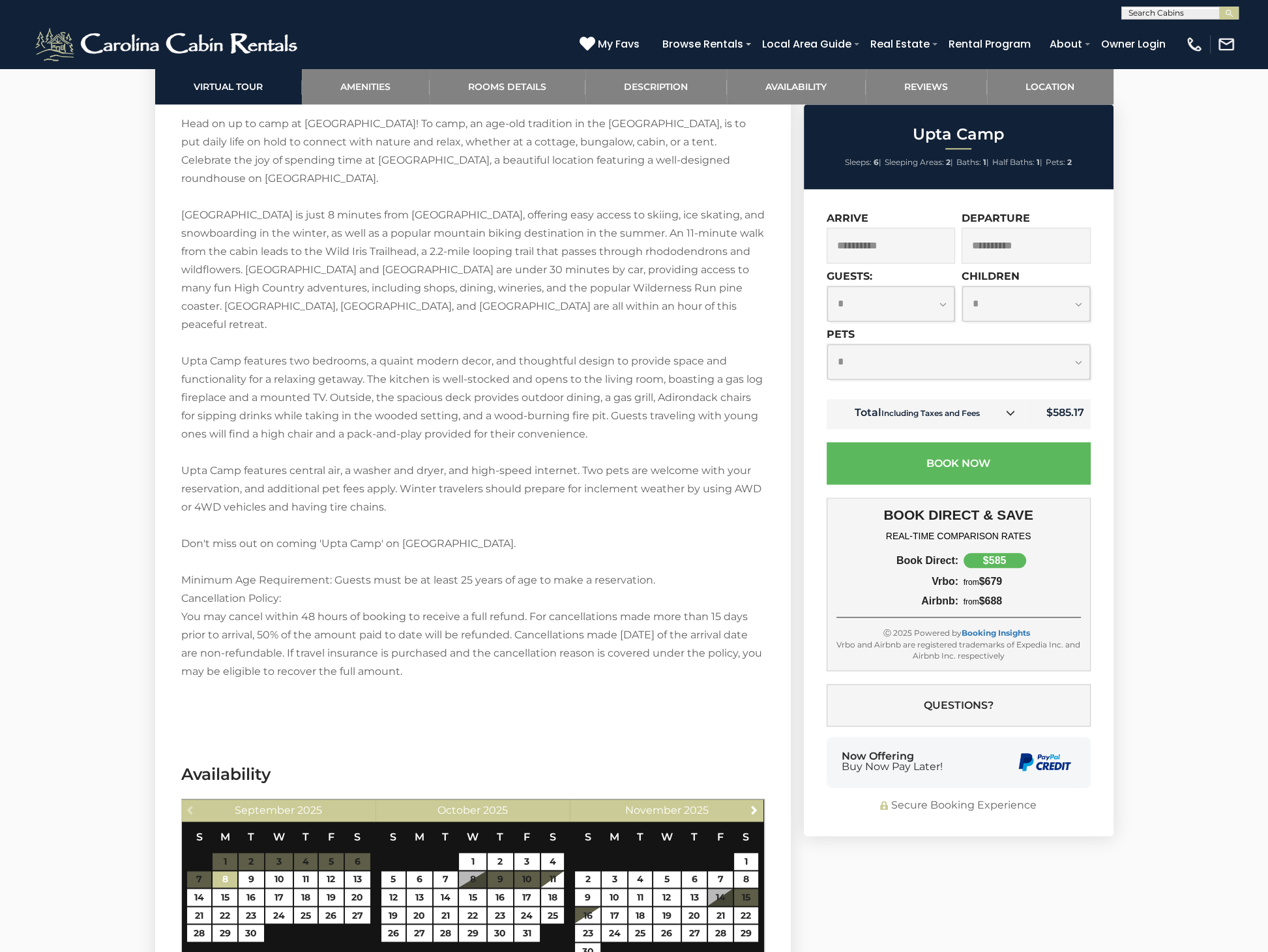
click option "*" at bounding box center [0, 0] width 0 height 0
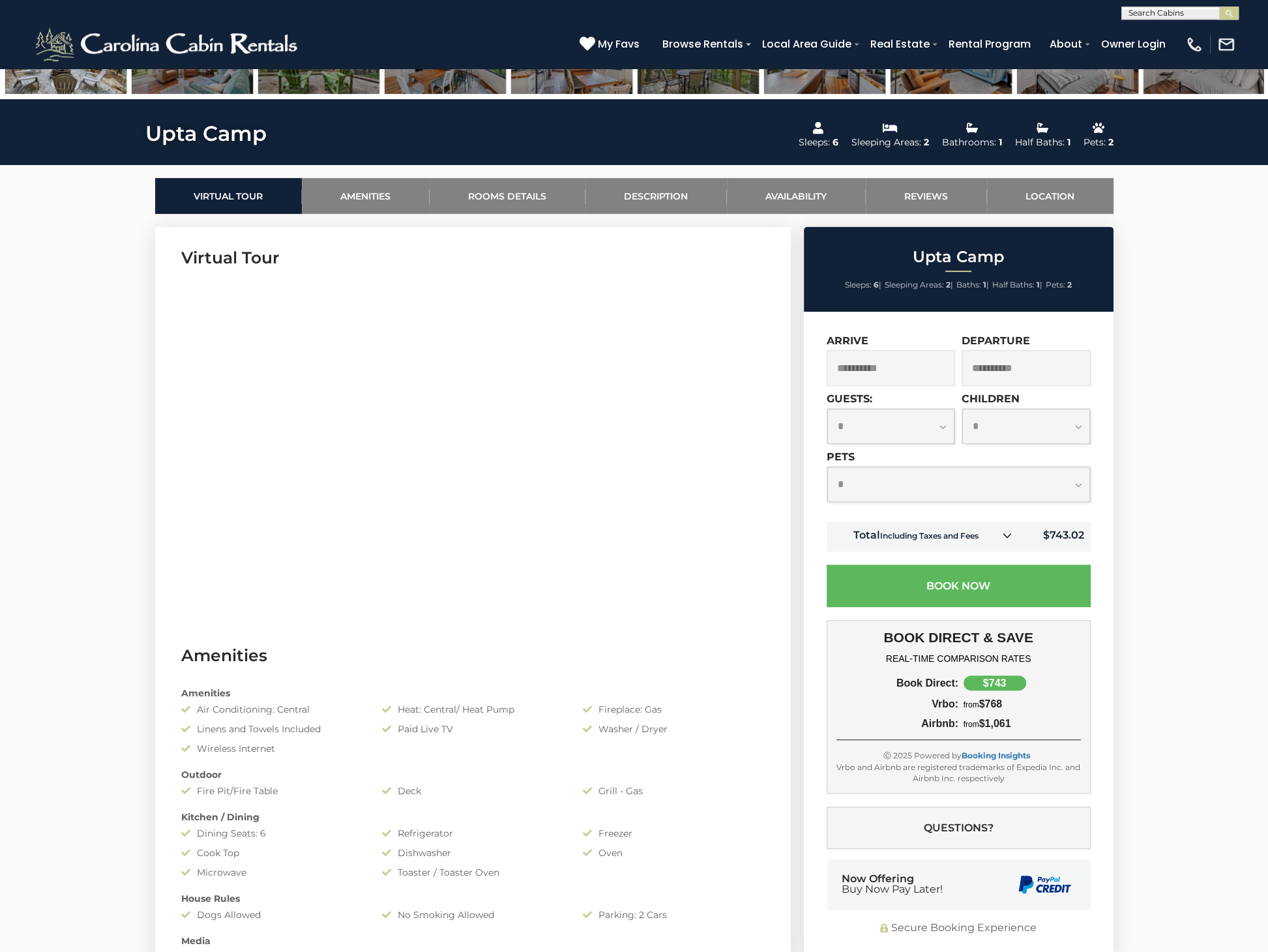
scroll to position [528, 0]
